Goal: Task Accomplishment & Management: Manage account settings

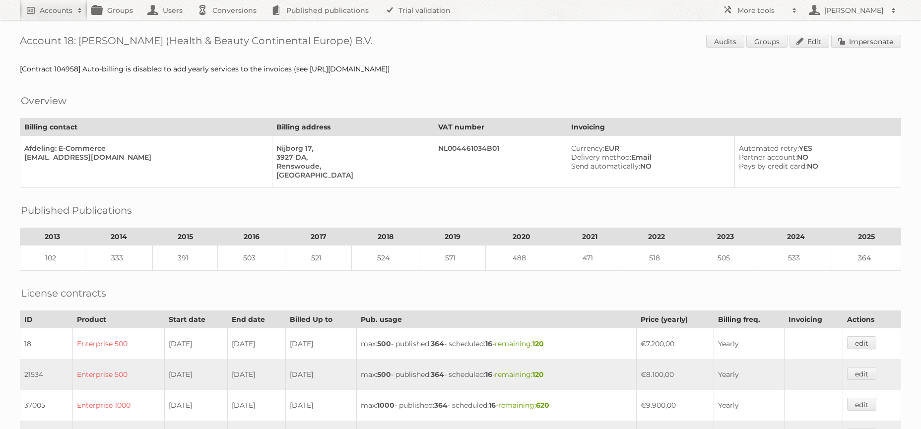
click at [56, 9] on h2 "Accounts" at bounding box center [56, 10] width 33 height 10
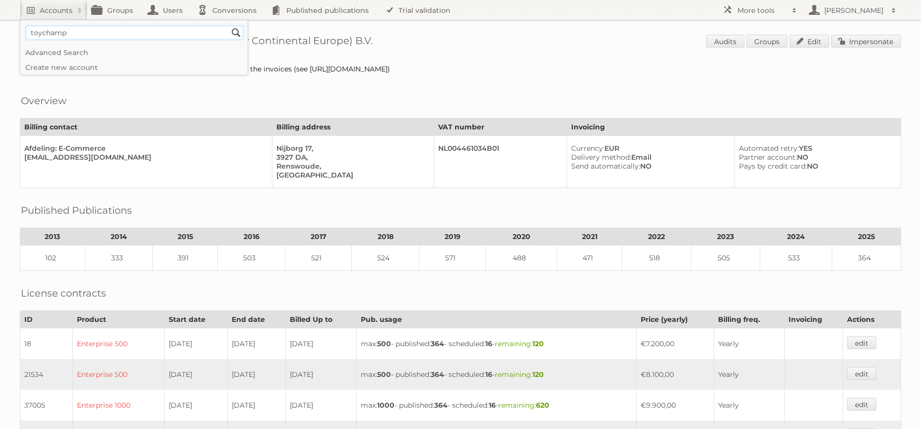
type input"] "toychamp"
click at [229, 25] on input "Search" at bounding box center [236, 32] width 15 height 15
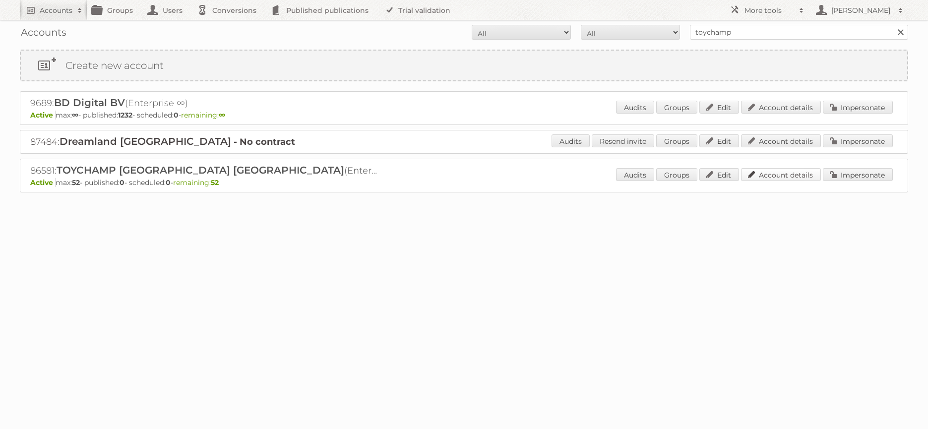
click at [788, 176] on link "Account details" at bounding box center [781, 174] width 80 height 13
